Goal: Task Accomplishment & Management: Manage account settings

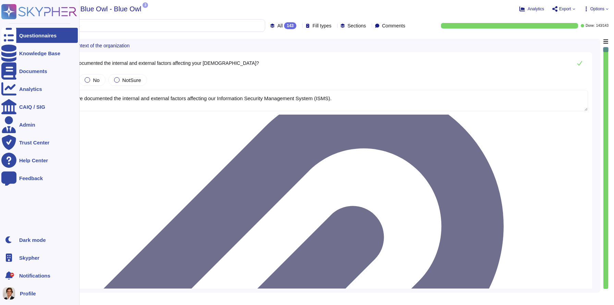
type textarea "Yes, we have documented the internal and external factors affecting our Informa…"
type textarea "Yes, we have documented the needs and expectations (including requirements) of …"
type textarea "Yes, Skypher, INC. has established a scope for its Information Security Managem…"
type textarea "Yes, we have formally established the Information Security Management System (I…"
type textarea "Yes, top management has demonstrated leadership and commitment to information s…"
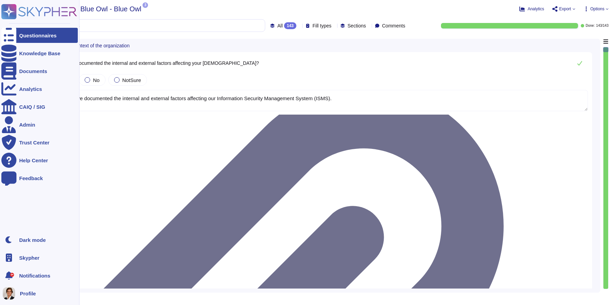
click at [12, 256] on icon at bounding box center [9, 257] width 8 height 8
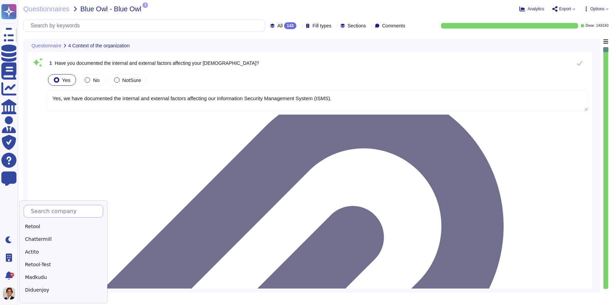
click at [48, 213] on input "text" at bounding box center [64, 211] width 75 height 12
type input "TCN"
click at [33, 225] on div "TCN" at bounding box center [67, 226] width 86 height 10
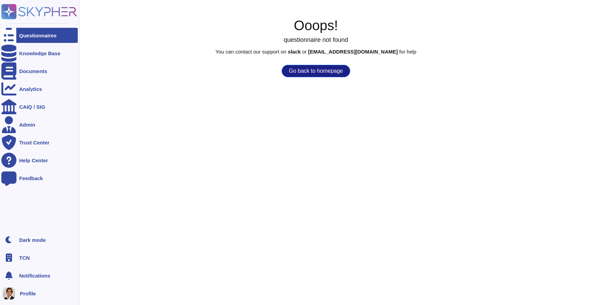
click at [12, 11] on icon at bounding box center [8, 11] width 13 height 13
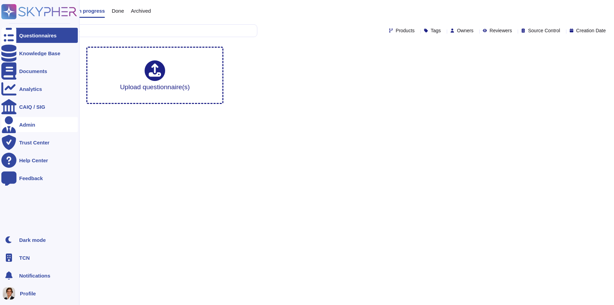
click at [27, 132] on div "Admin" at bounding box center [39, 124] width 76 height 15
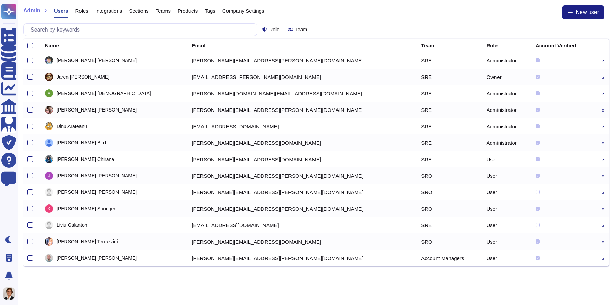
click at [166, 13] on span "Teams" at bounding box center [163, 10] width 15 height 5
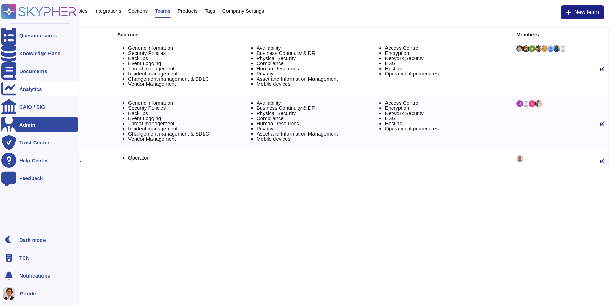
click at [18, 86] on div "Analytics" at bounding box center [39, 88] width 76 height 15
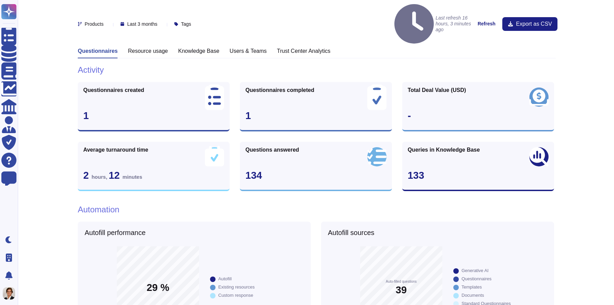
click at [266, 48] on h3 "Users & Teams" at bounding box center [248, 51] width 37 height 7
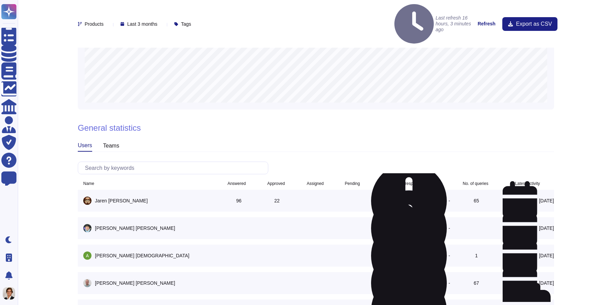
scroll to position [436, 0]
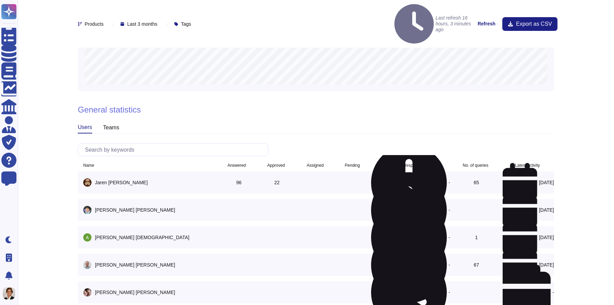
click at [466, 163] on div "No. of queries" at bounding box center [476, 165] width 26 height 4
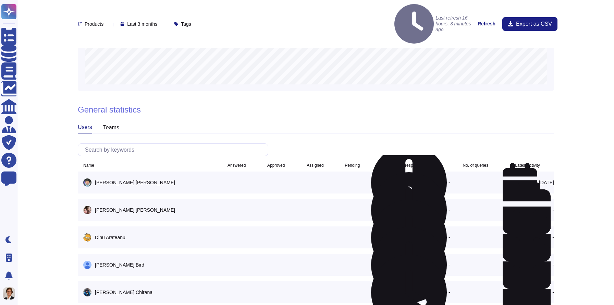
click at [466, 163] on div "No. of queries" at bounding box center [476, 165] width 26 height 4
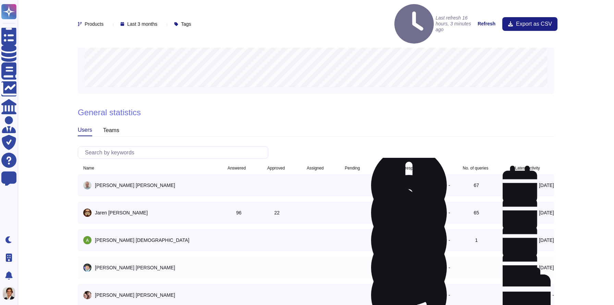
scroll to position [0, 0]
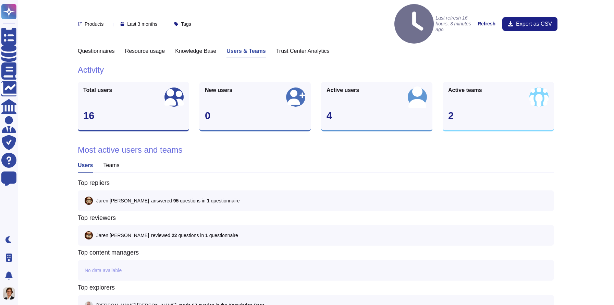
click at [87, 48] on h3 "Questionnaires" at bounding box center [96, 51] width 37 height 7
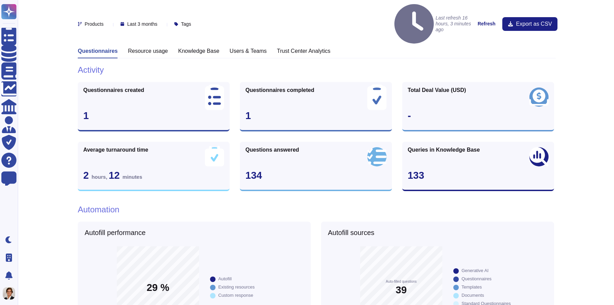
click at [154, 6] on div "Products Last 3 months Tags Last refresh 16 hours, 3 minutes ago Refresh Export…" at bounding box center [318, 23] width 480 height 39
click at [153, 22] on span "Last 3 months" at bounding box center [142, 24] width 30 height 5
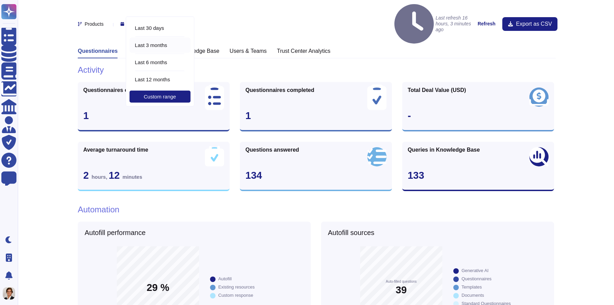
click at [167, 87] on div "Last 30 days Last 3 months Last 6 months Last 12 months Custom range" at bounding box center [160, 61] width 69 height 90
click at [167, 80] on span "Last 12 months" at bounding box center [152, 79] width 35 height 6
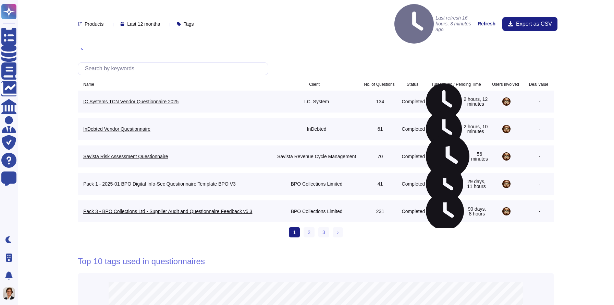
scroll to position [542, 0]
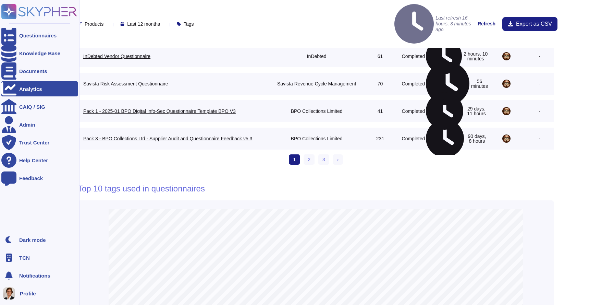
click at [2, 16] on rect at bounding box center [8, 11] width 15 height 15
